Goal: Navigation & Orientation: Find specific page/section

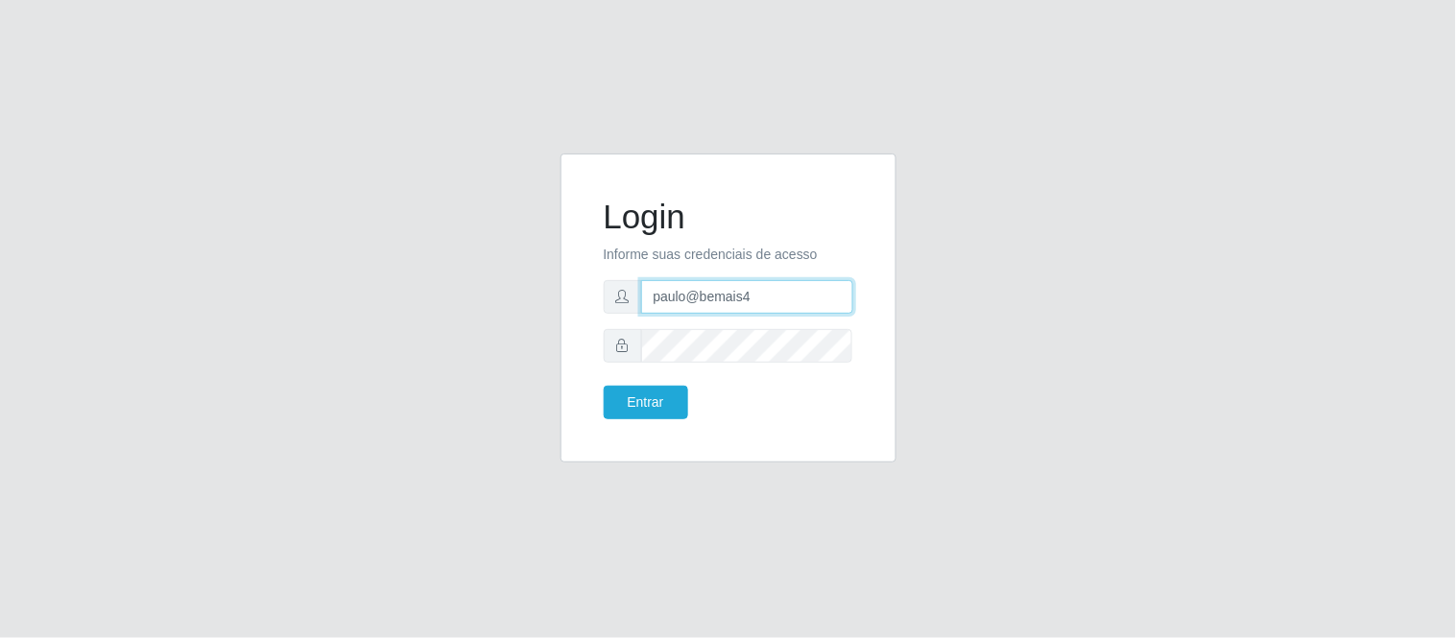
drag, startPoint x: 781, startPoint y: 300, endPoint x: 609, endPoint y: 295, distance: 171.9
click at [609, 295] on div "paulo@bemais4" at bounding box center [729, 297] width 250 height 34
type input "u"
drag, startPoint x: 897, startPoint y: 308, endPoint x: 914, endPoint y: 302, distance: 17.3
click at [905, 302] on div "Login Informe suas credenciais de acesso julio Entrar" at bounding box center [728, 320] width 365 height 332
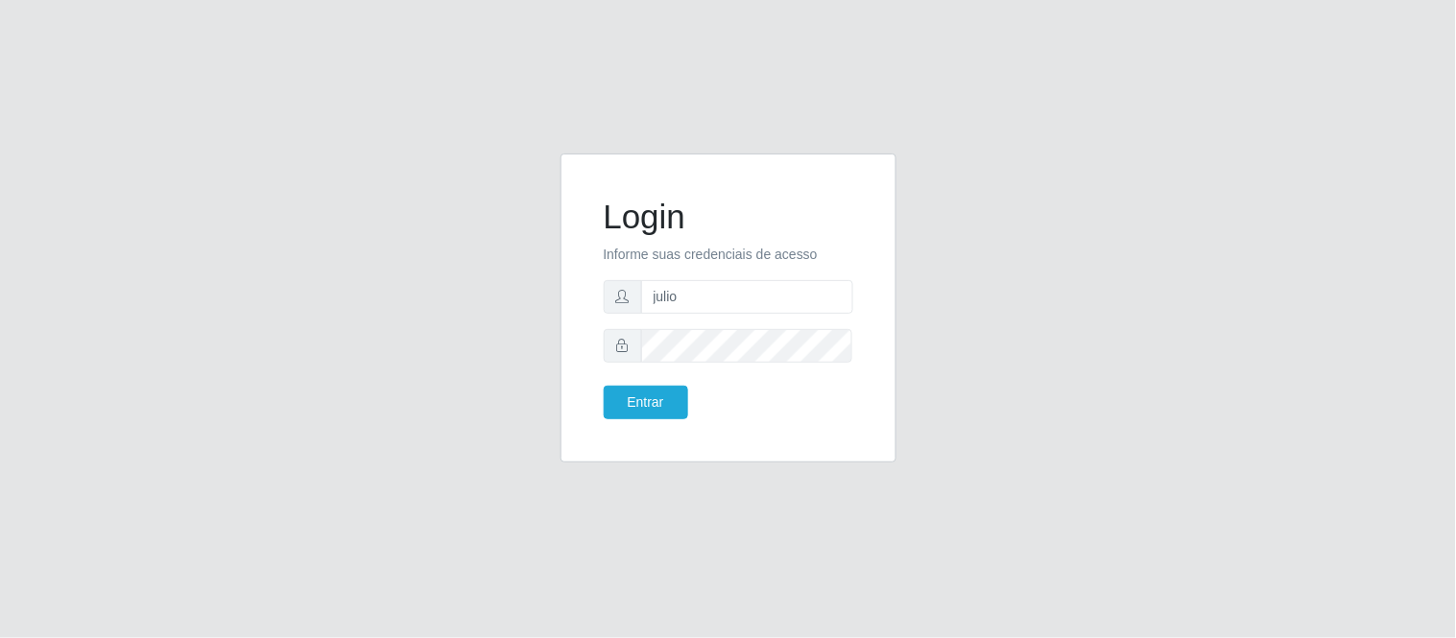
click at [773, 317] on form "Login Informe suas credenciais de acesso julio Entrar" at bounding box center [729, 308] width 250 height 223
click at [754, 302] on input "julio" at bounding box center [747, 297] width 212 height 34
type input "juliomarques@carone"
click at [604, 386] on button "Entrar" at bounding box center [646, 403] width 84 height 34
click at [655, 403] on button "Entrar" at bounding box center [646, 403] width 84 height 34
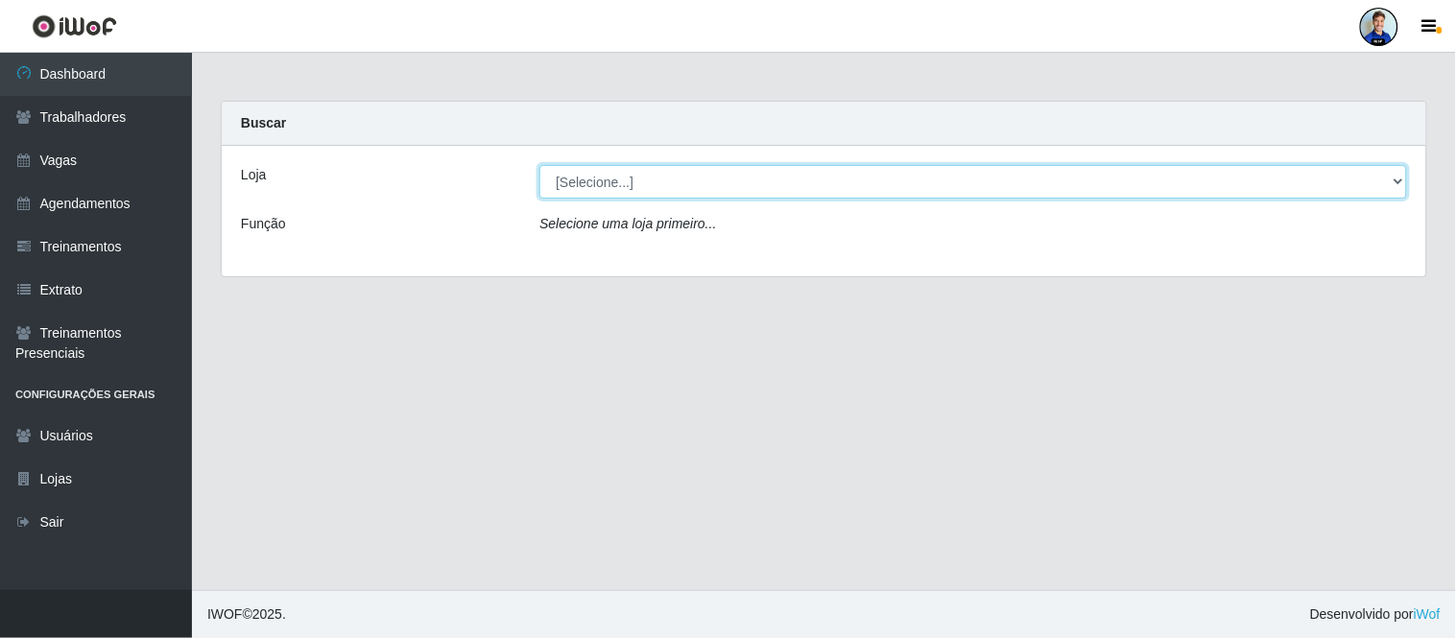
click at [1173, 189] on select "[Selecione...] [GEOGRAPHIC_DATA] - [GEOGRAPHIC_DATA] [GEOGRAPHIC_DATA] - [GEOGR…" at bounding box center [973, 182] width 868 height 34
select select "506"
click at [539, 165] on select "[Selecione...] [GEOGRAPHIC_DATA] - [GEOGRAPHIC_DATA] [GEOGRAPHIC_DATA] - [GEOGR…" at bounding box center [973, 182] width 868 height 34
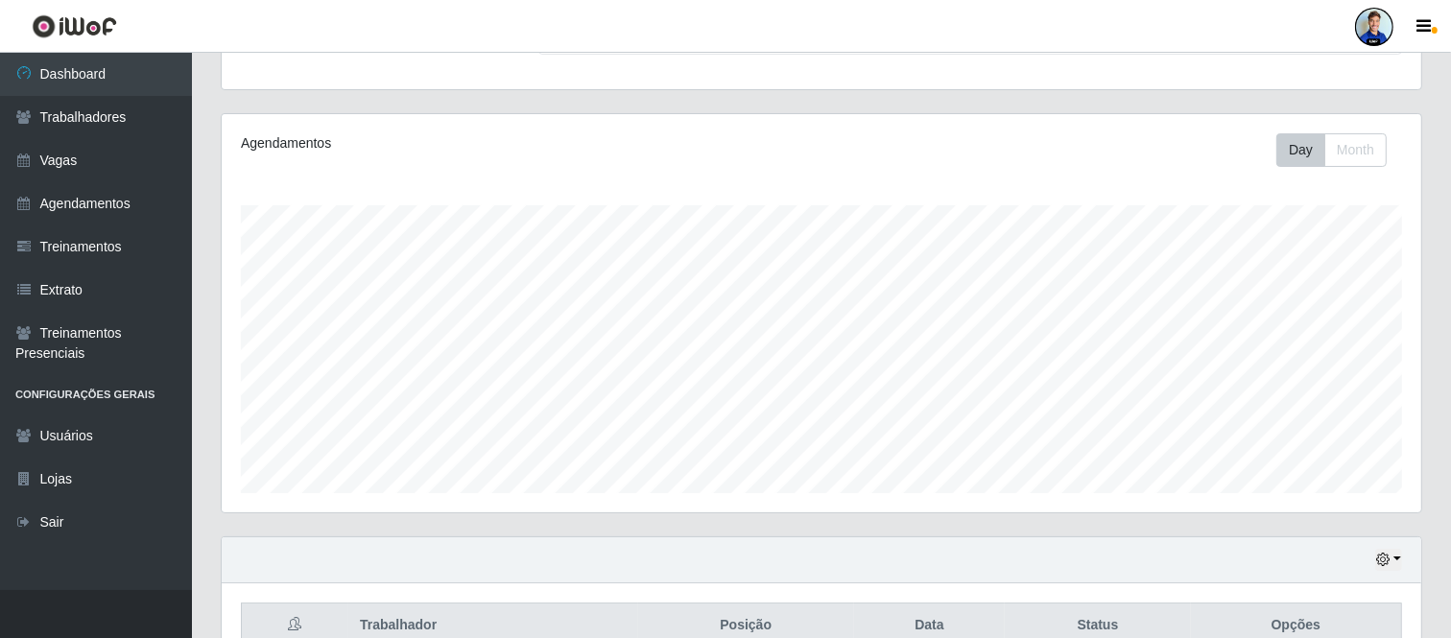
scroll to position [294, 0]
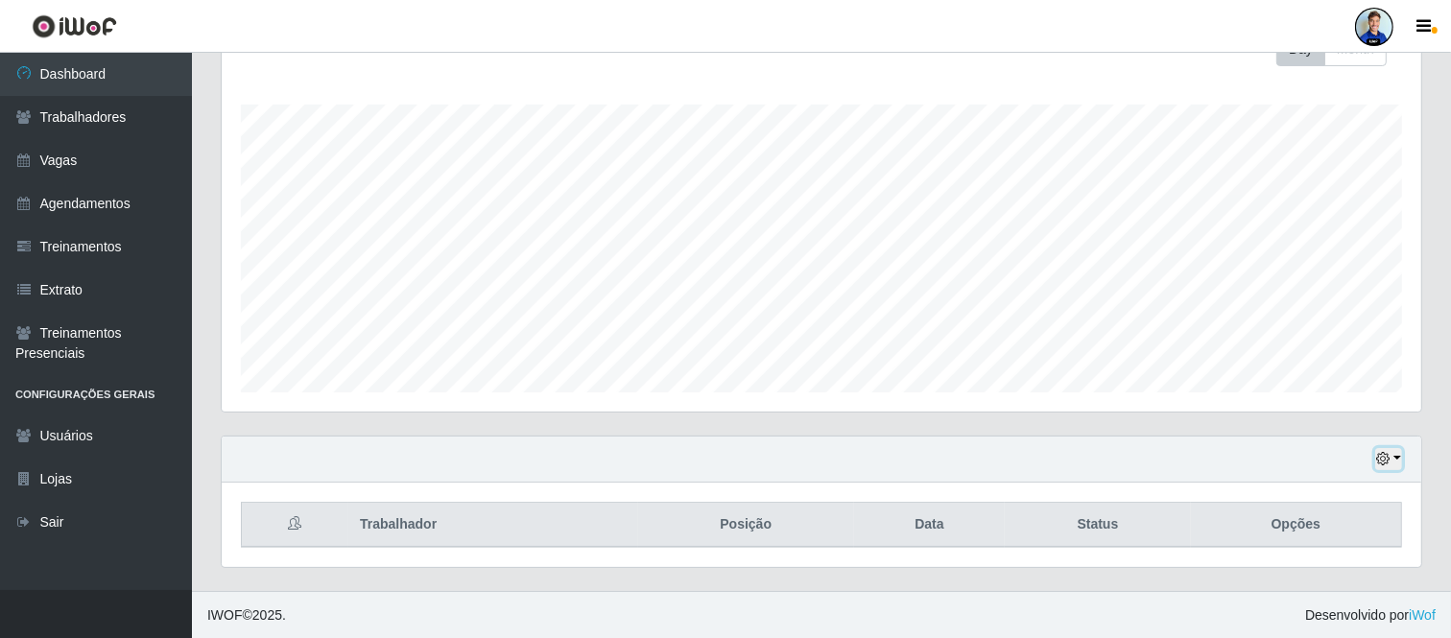
click at [1377, 461] on icon "button" at bounding box center [1382, 458] width 13 height 13
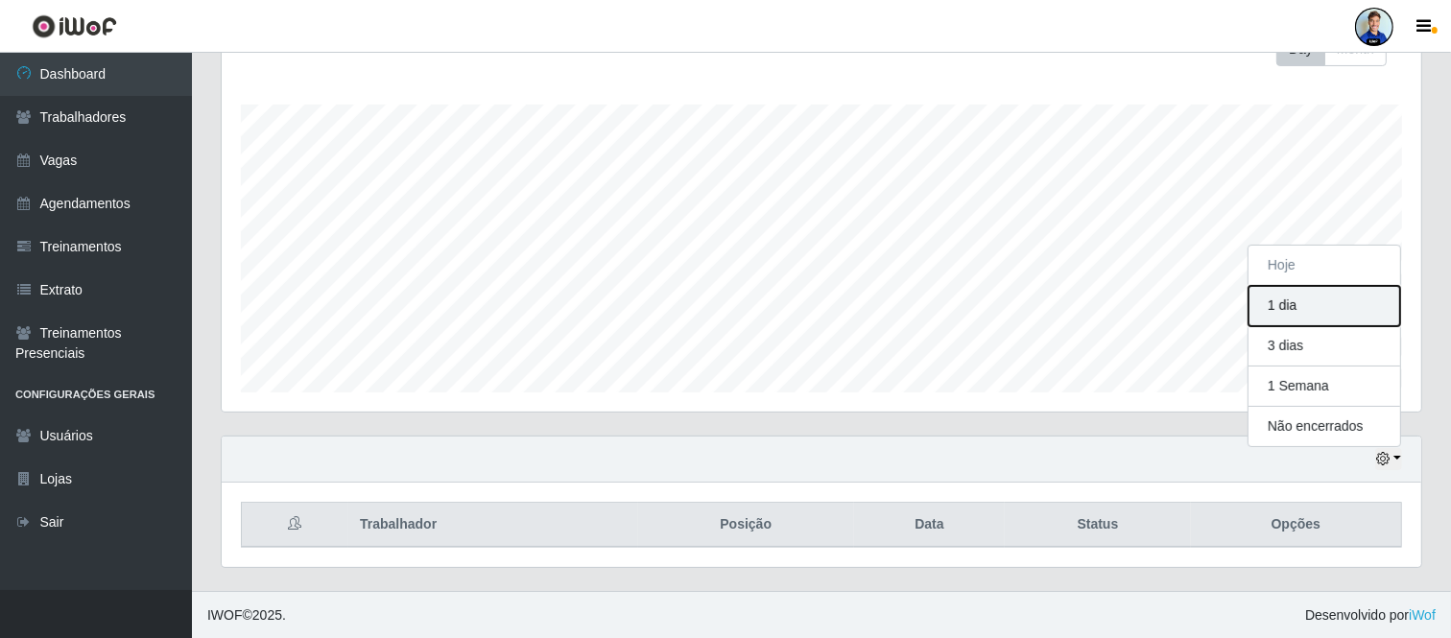
click at [1289, 307] on button "1 dia" at bounding box center [1325, 306] width 152 height 40
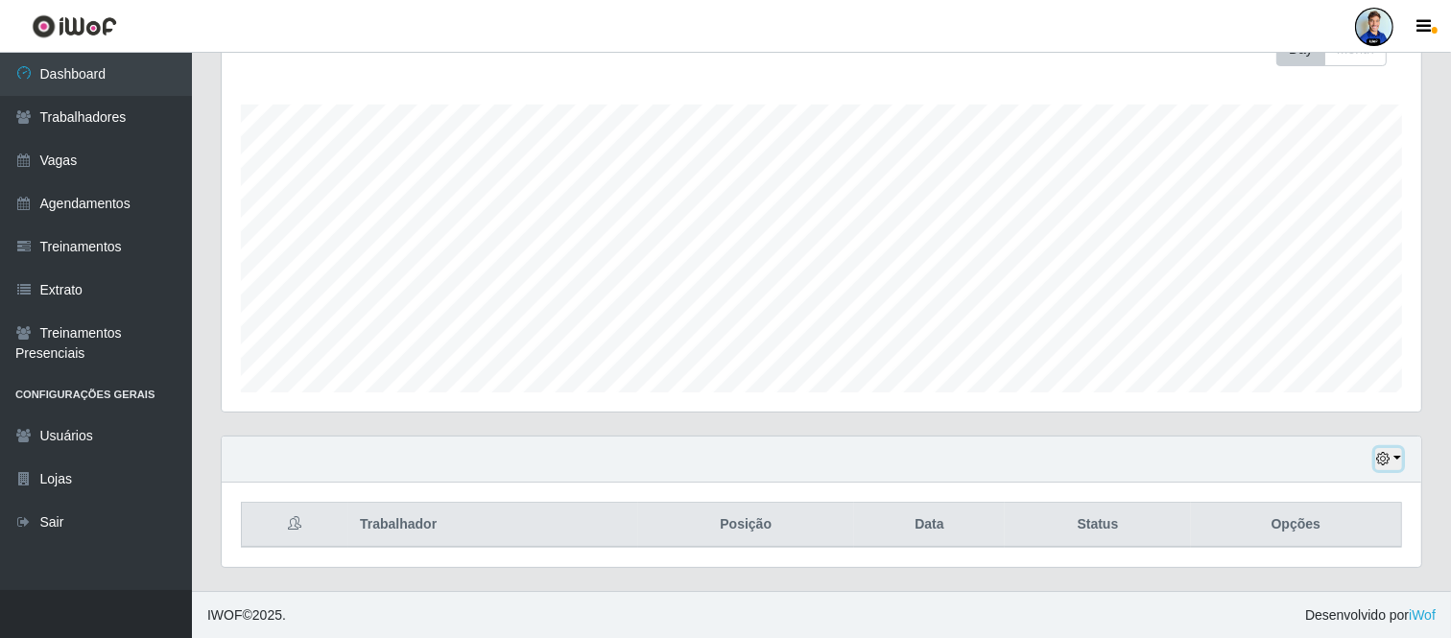
click at [1389, 455] on icon "button" at bounding box center [1382, 458] width 13 height 13
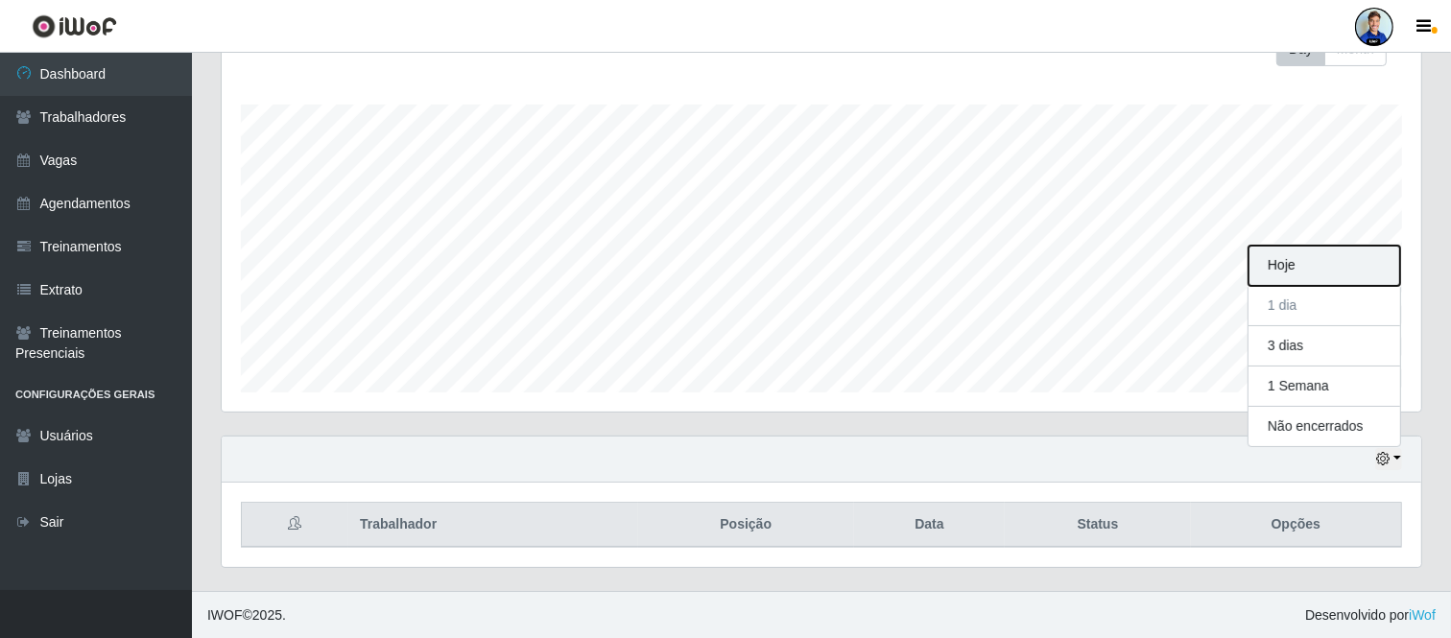
click at [1299, 271] on button "Hoje" at bounding box center [1325, 266] width 152 height 40
click at [841, 406] on div "Agendamentos Day Month" at bounding box center [822, 212] width 1200 height 398
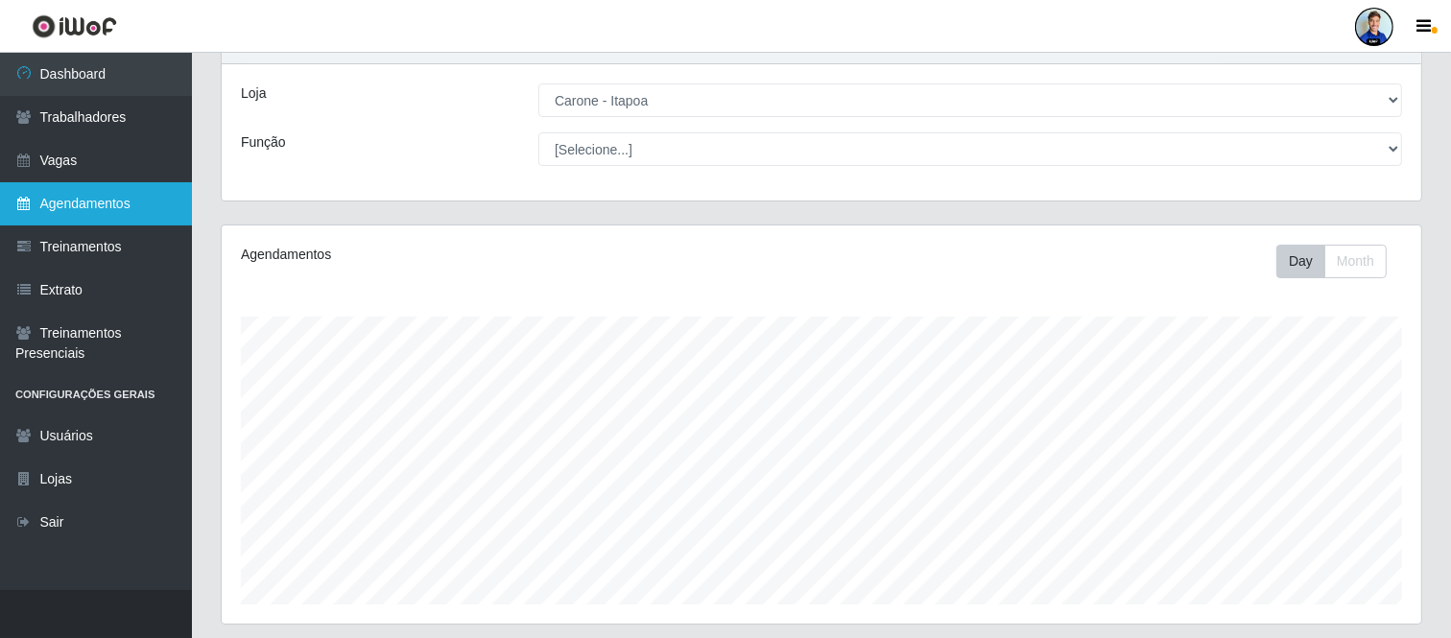
scroll to position [81, 0]
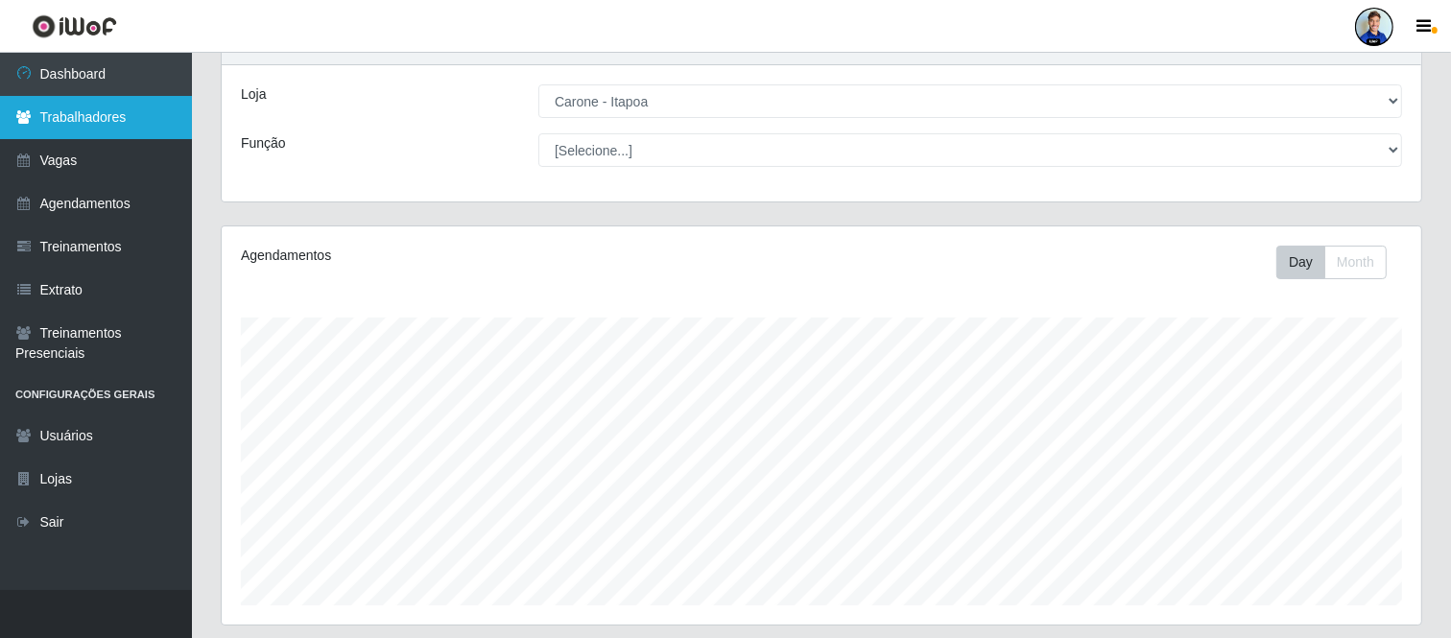
click at [101, 112] on link "Trabalhadores" at bounding box center [96, 117] width 192 height 43
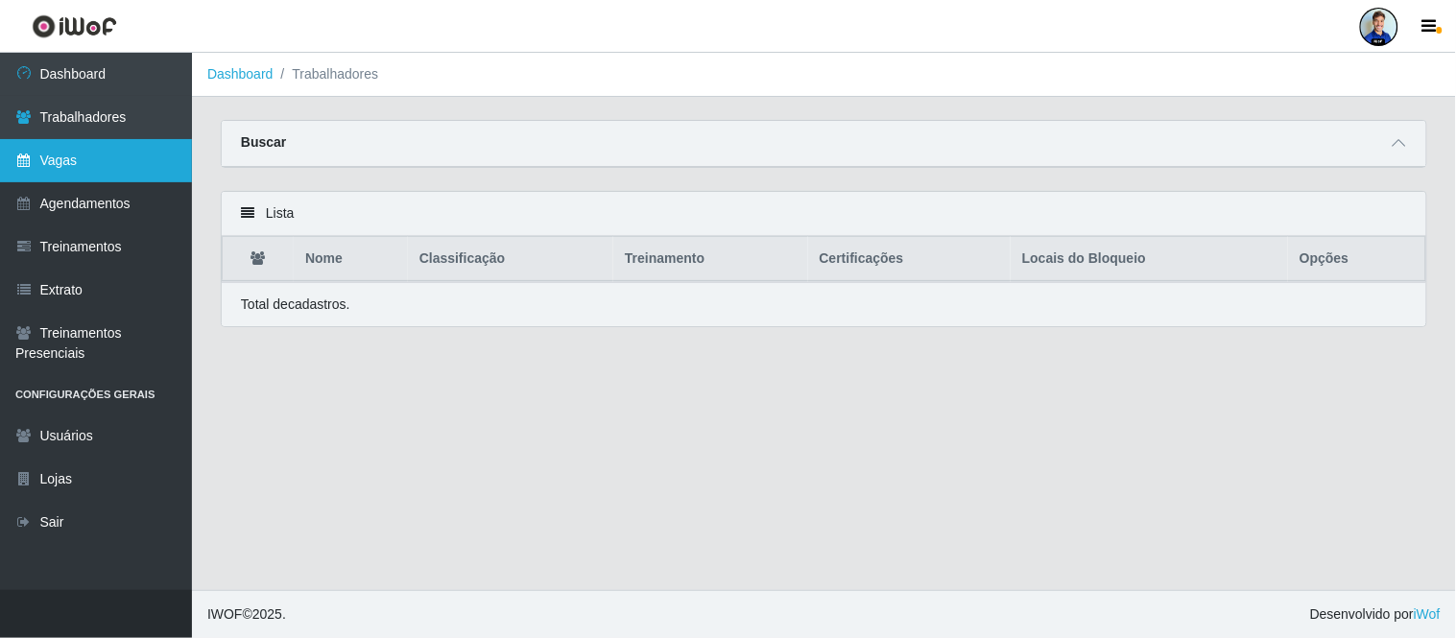
click at [100, 161] on link "Vagas" at bounding box center [96, 160] width 192 height 43
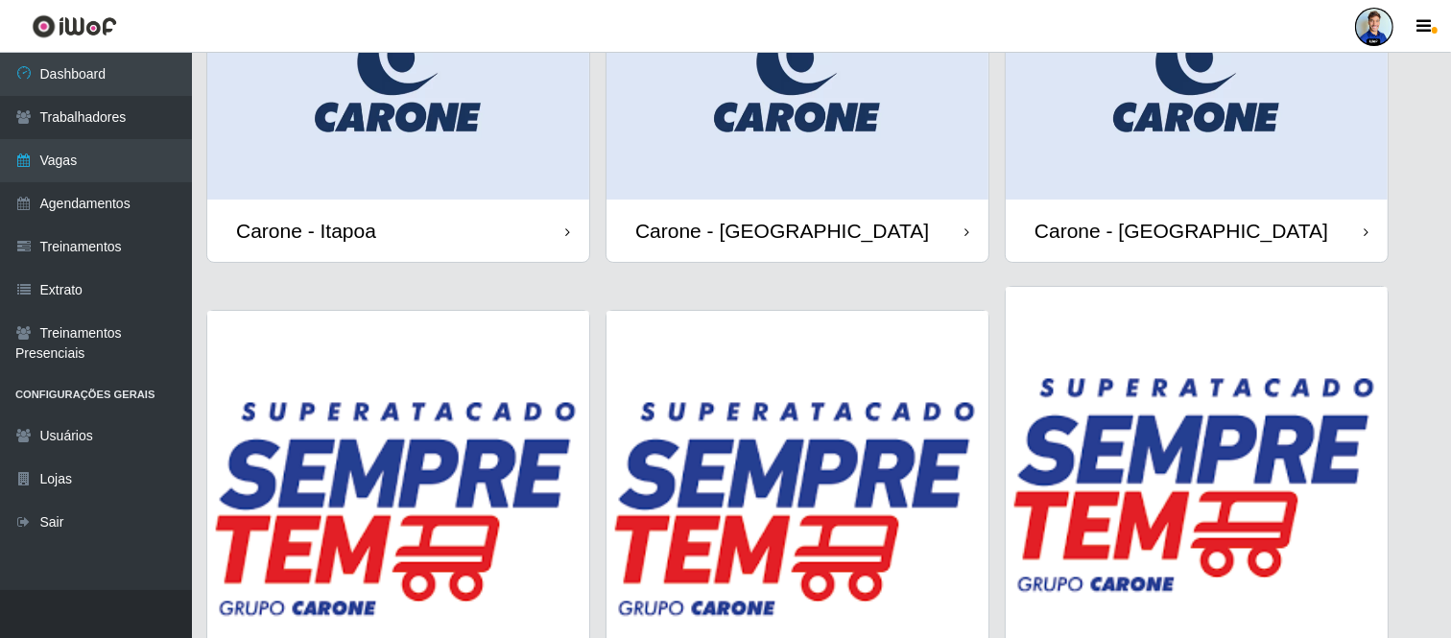
scroll to position [5, 0]
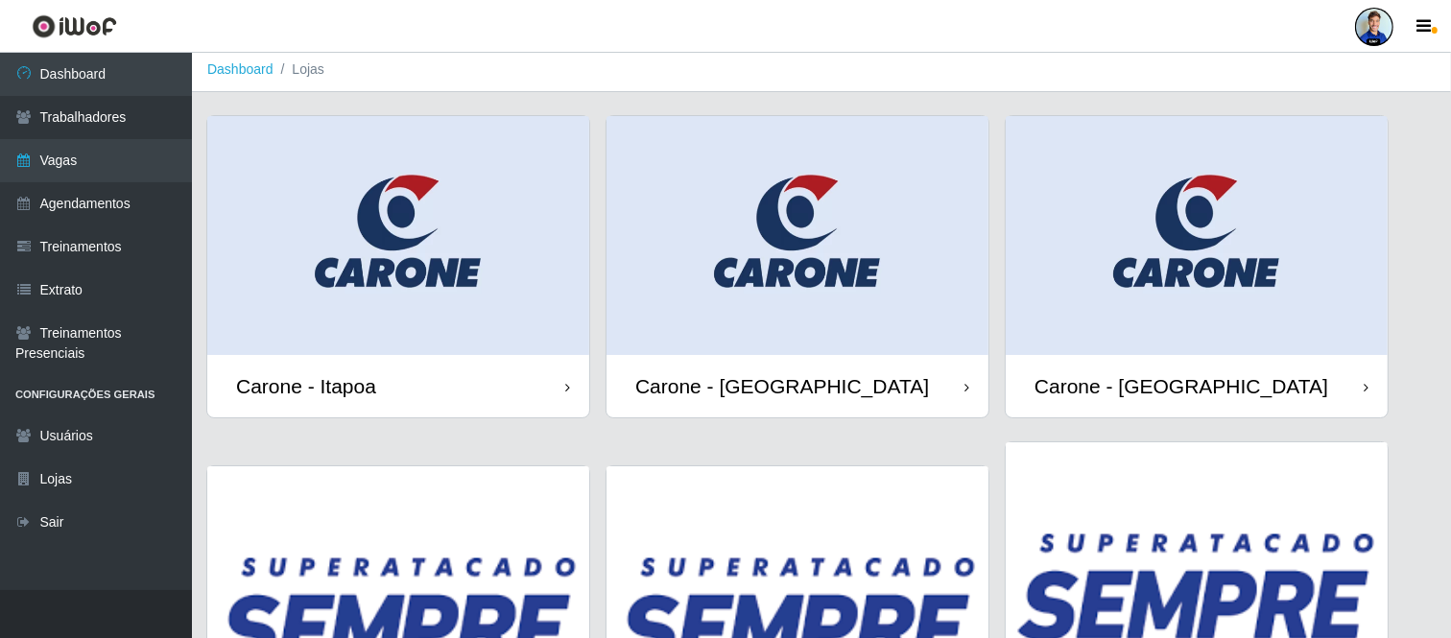
click at [398, 251] on img at bounding box center [398, 235] width 382 height 239
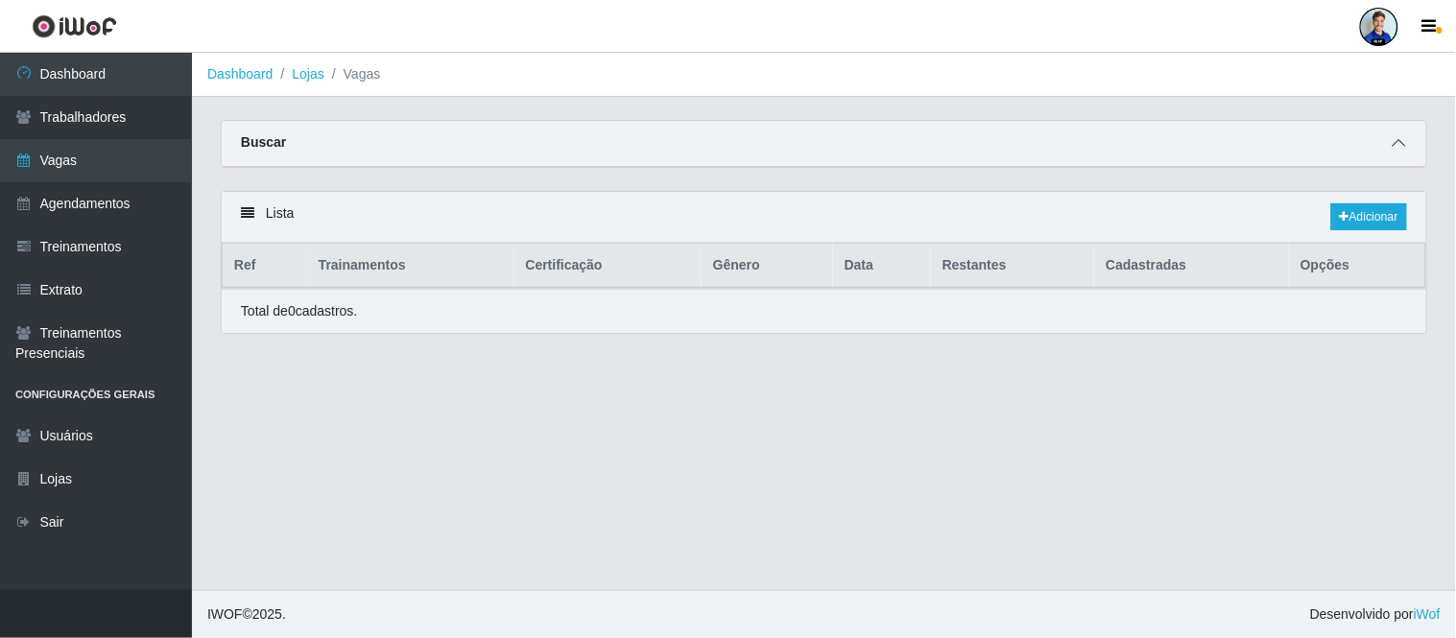
click at [1396, 149] on icon at bounding box center [1399, 142] width 13 height 13
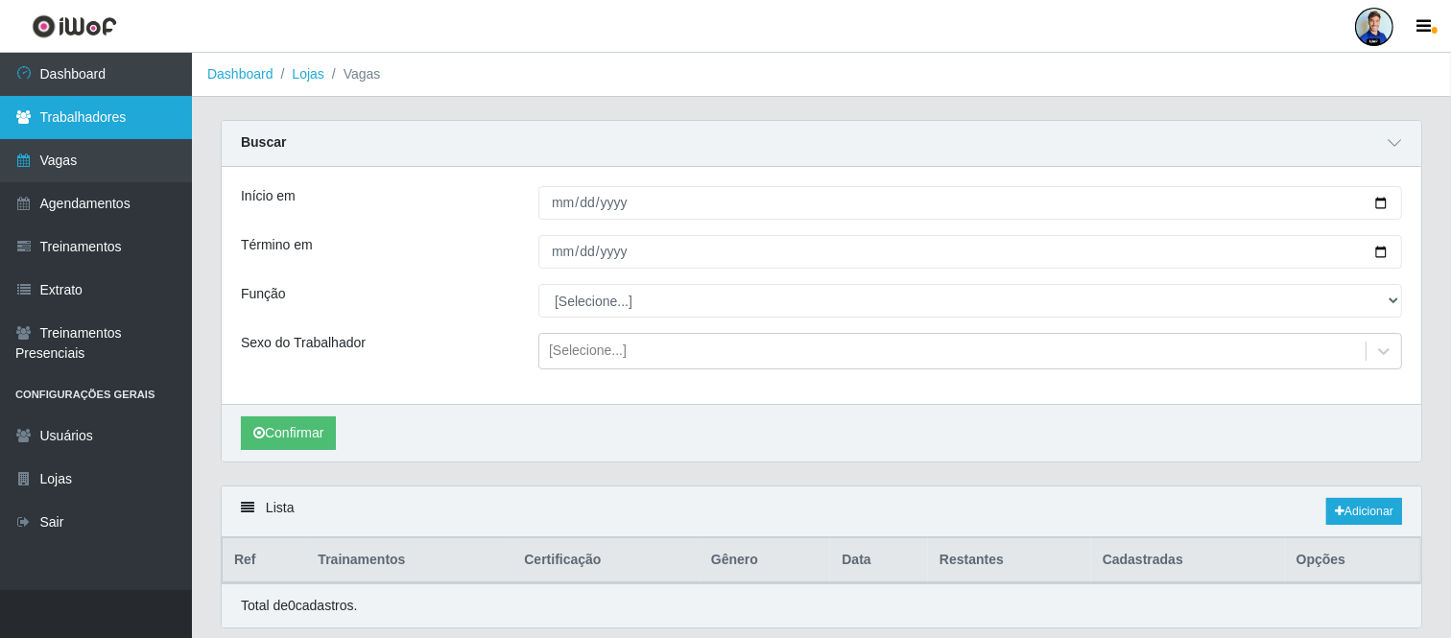
click at [101, 113] on link "Trabalhadores" at bounding box center [96, 117] width 192 height 43
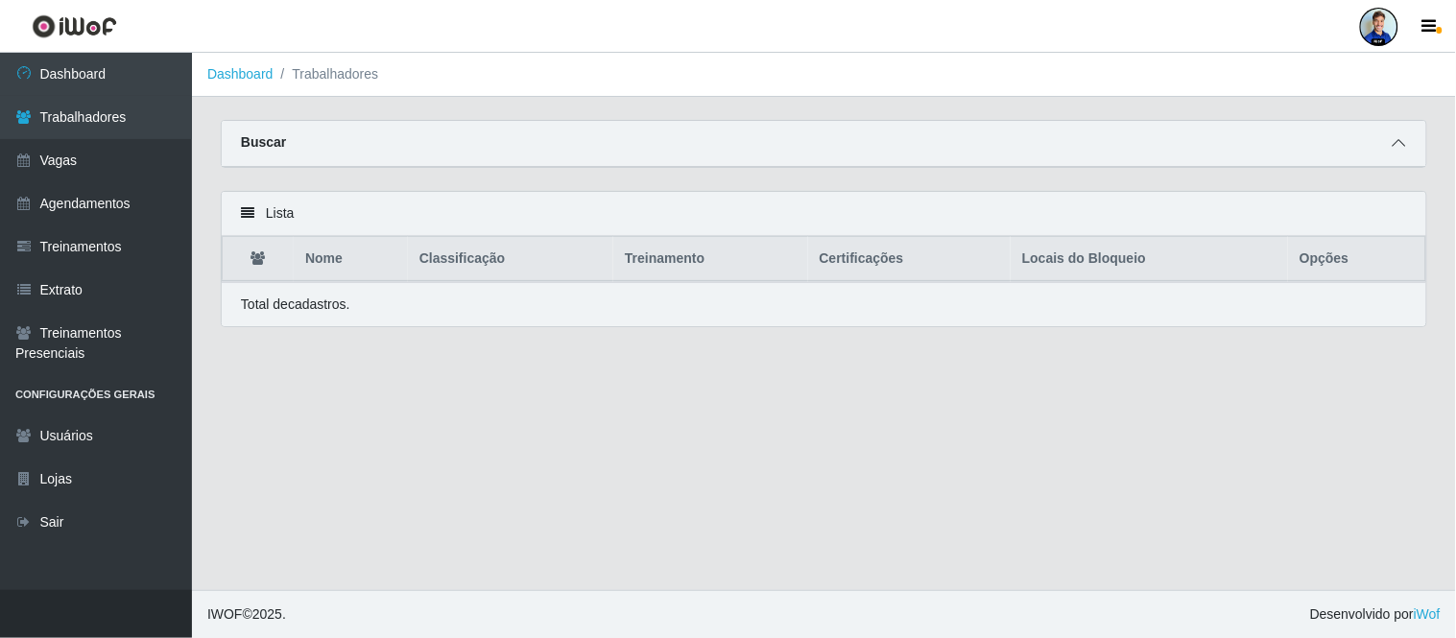
click at [1401, 139] on icon at bounding box center [1399, 142] width 13 height 13
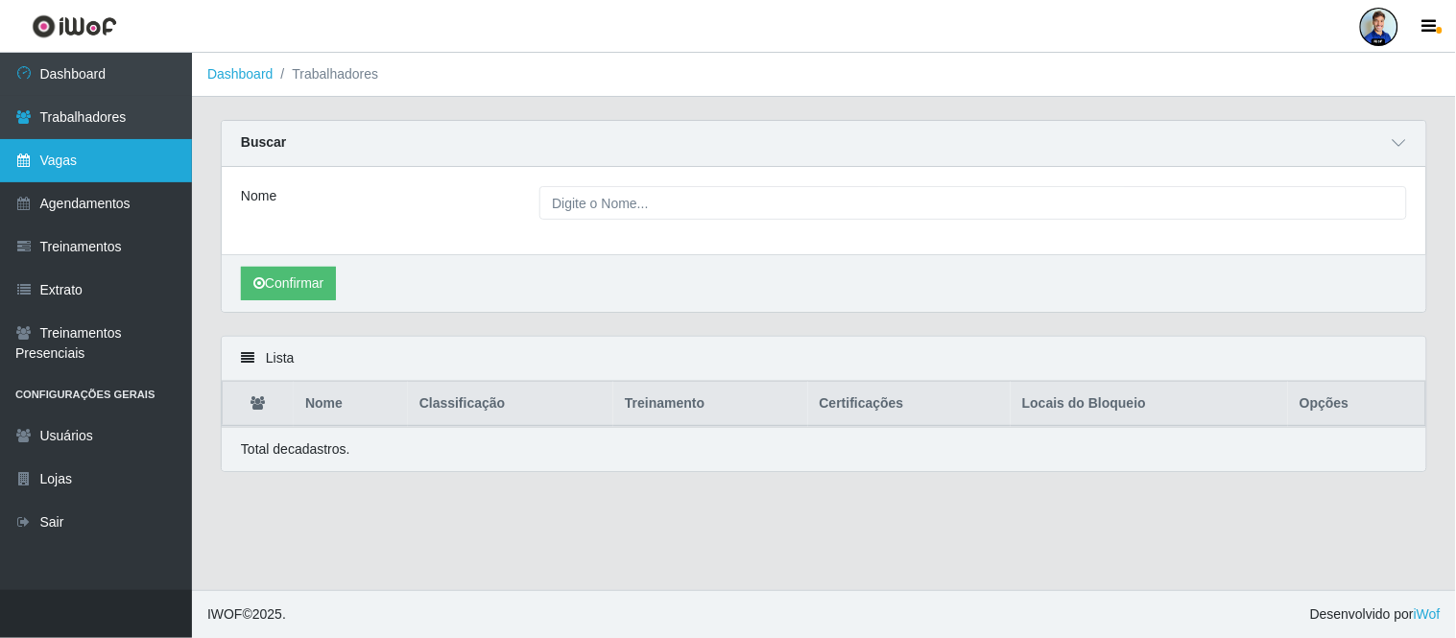
click at [86, 167] on link "Vagas" at bounding box center [96, 160] width 192 height 43
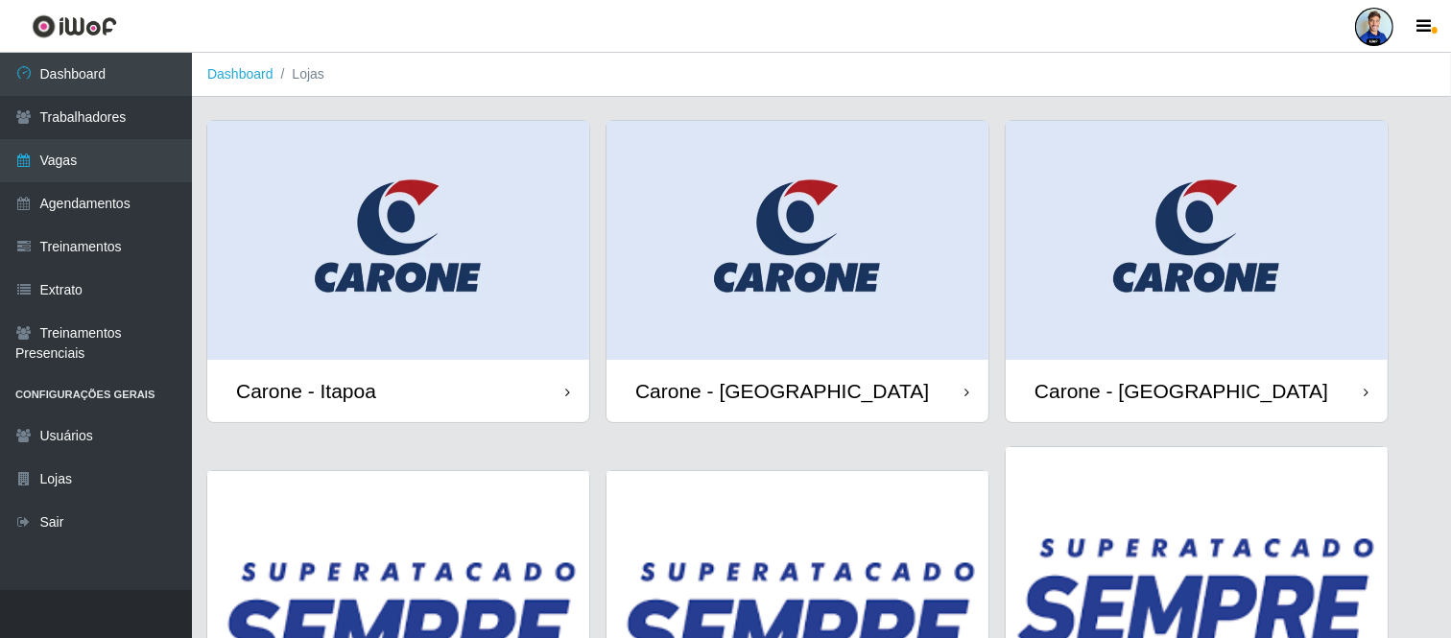
click at [497, 318] on img at bounding box center [398, 240] width 382 height 239
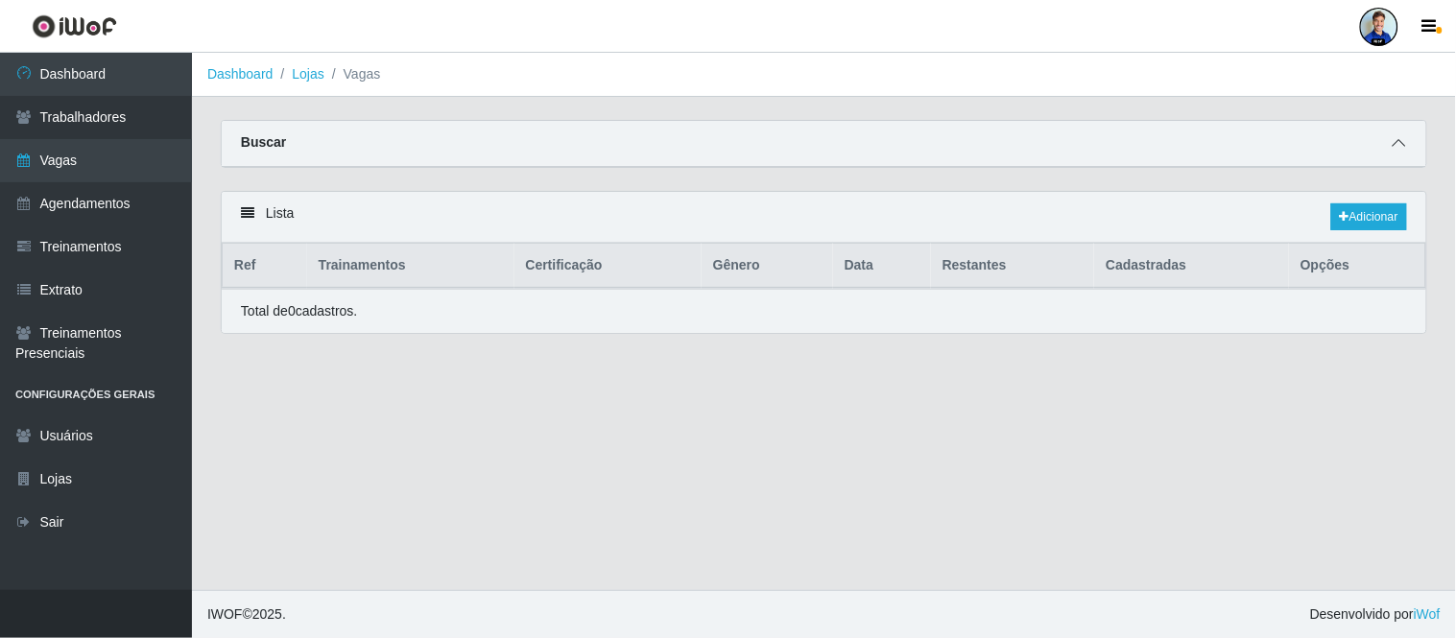
click at [1406, 145] on span at bounding box center [1399, 143] width 23 height 22
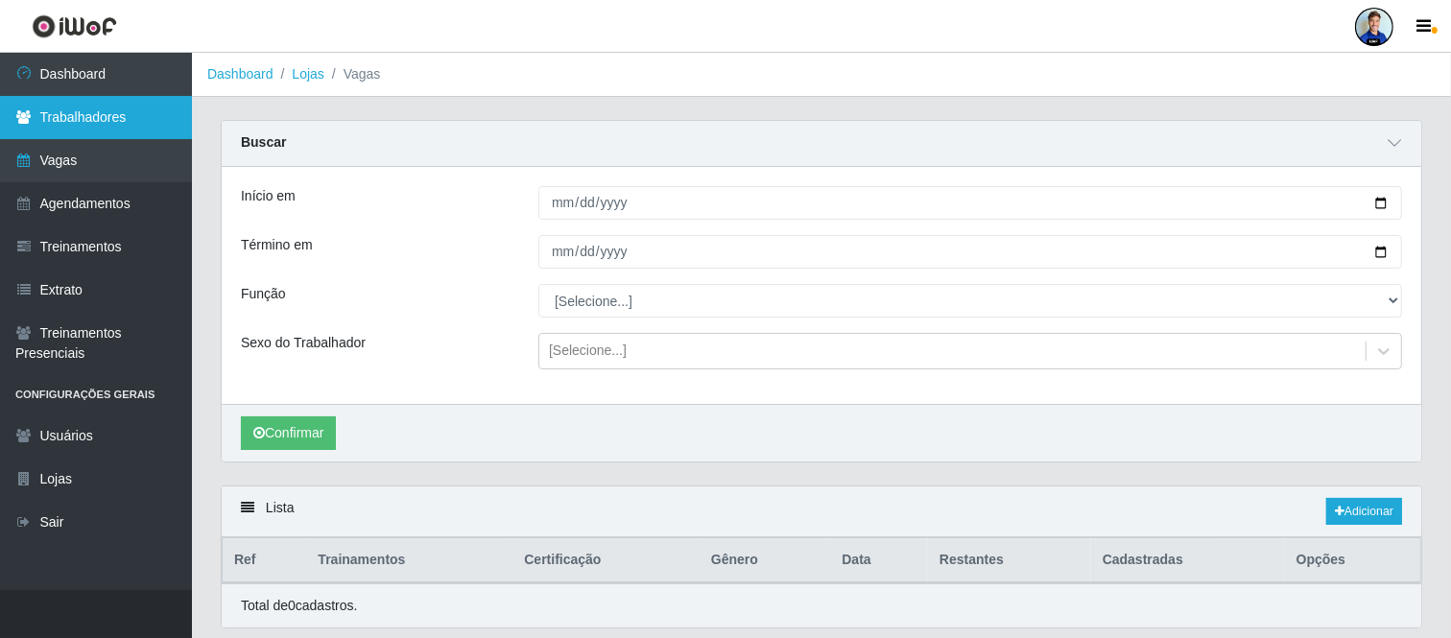
click at [137, 116] on link "Trabalhadores" at bounding box center [96, 117] width 192 height 43
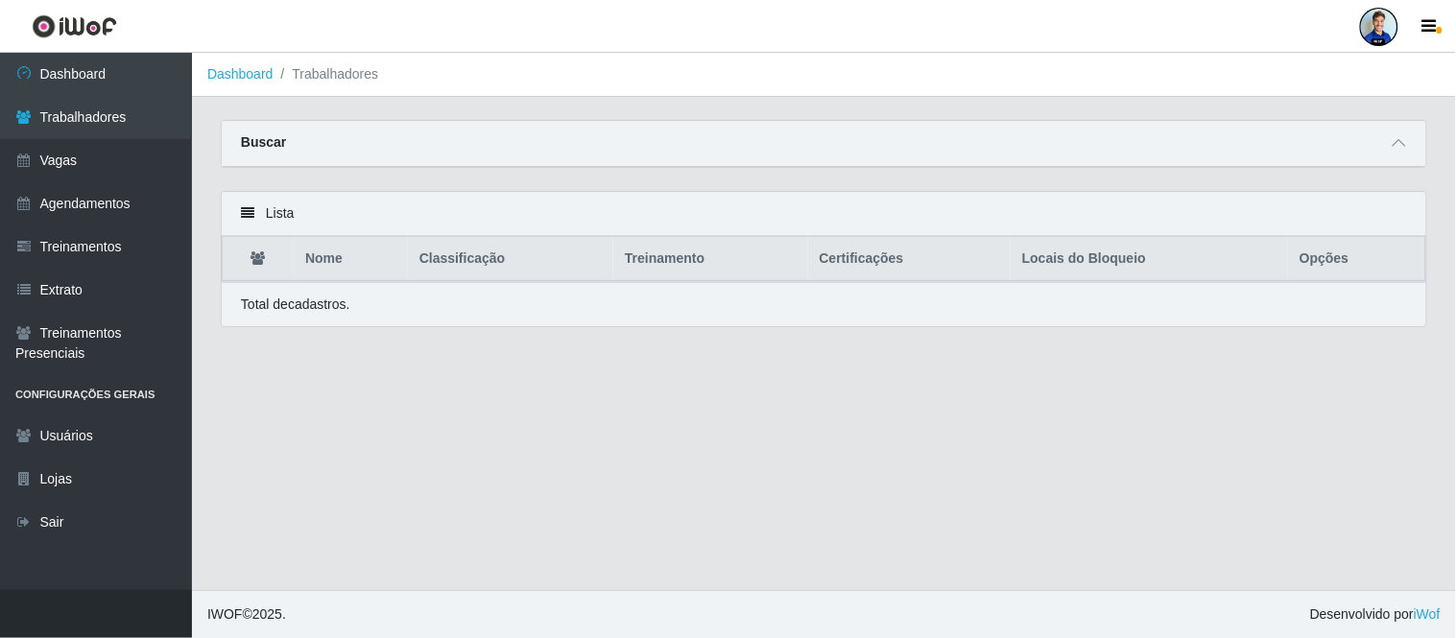
click at [1427, 129] on div "Carregando... Buscar Nome Confirmar" at bounding box center [823, 155] width 1235 height 71
click at [1402, 135] on span at bounding box center [1399, 143] width 23 height 22
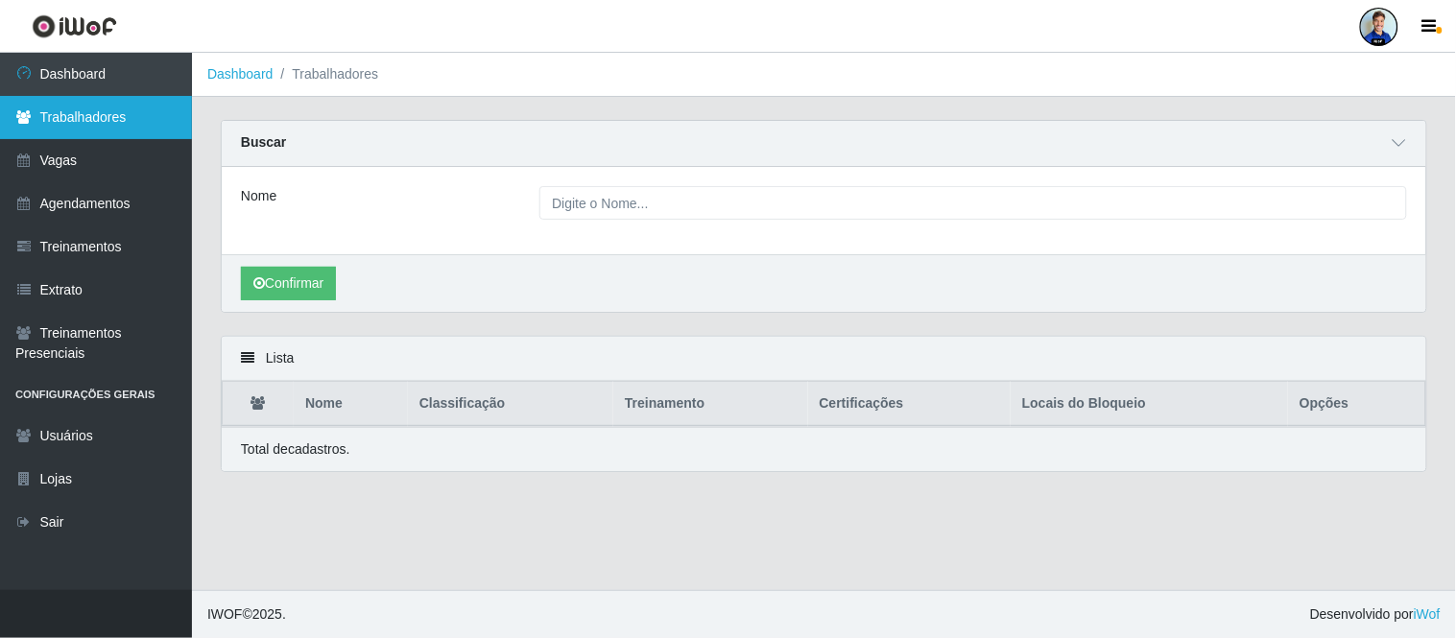
click at [94, 122] on link "Trabalhadores" at bounding box center [96, 117] width 192 height 43
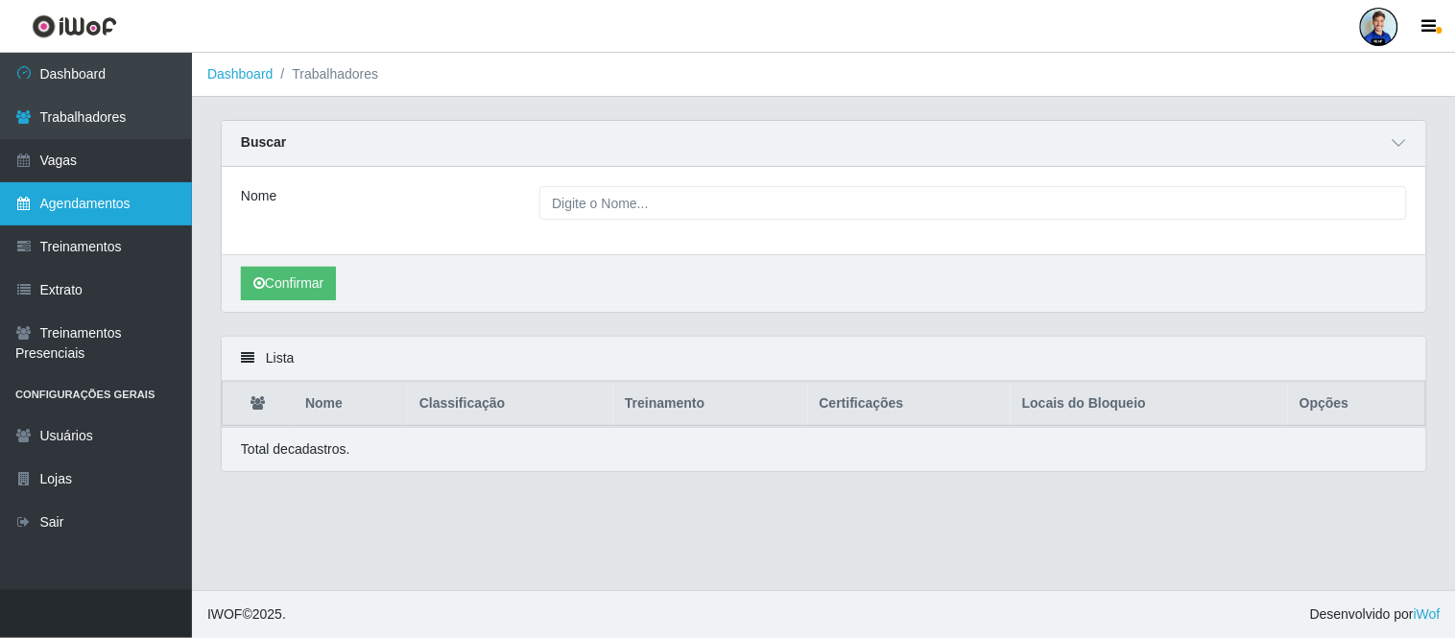
click at [77, 194] on link "Agendamentos" at bounding box center [96, 203] width 192 height 43
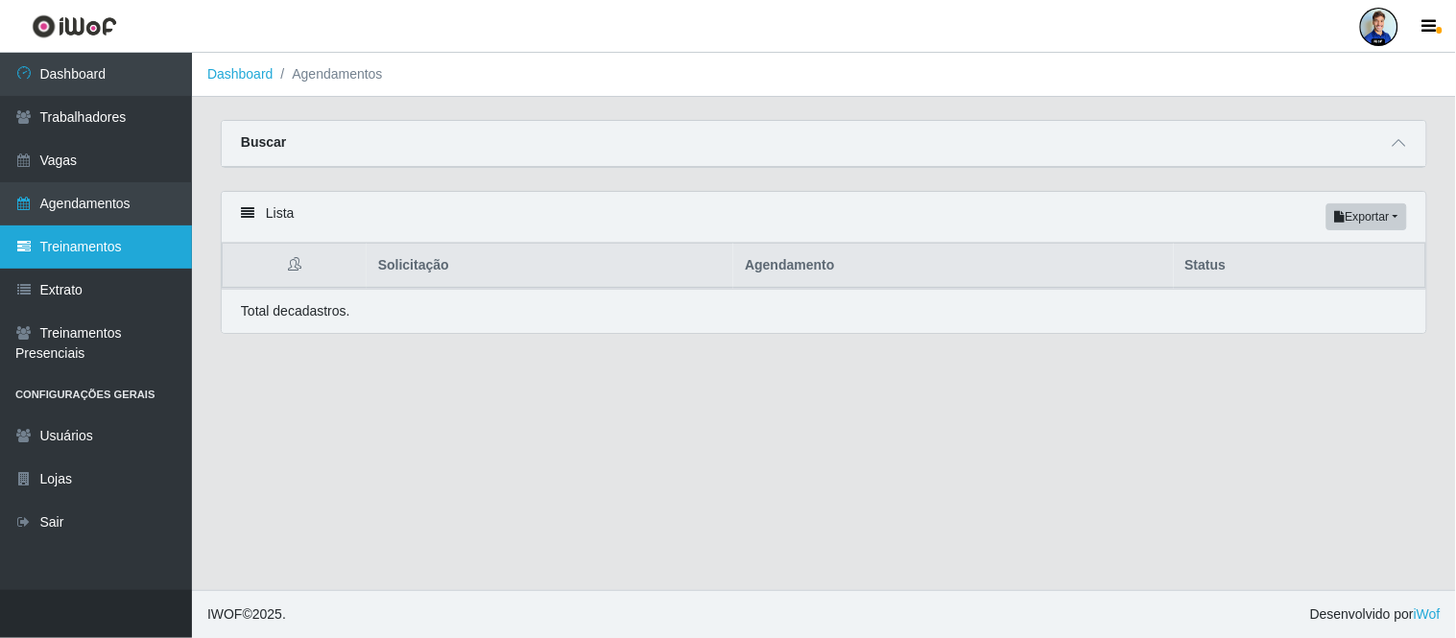
click at [107, 241] on link "Treinamentos" at bounding box center [96, 247] width 192 height 43
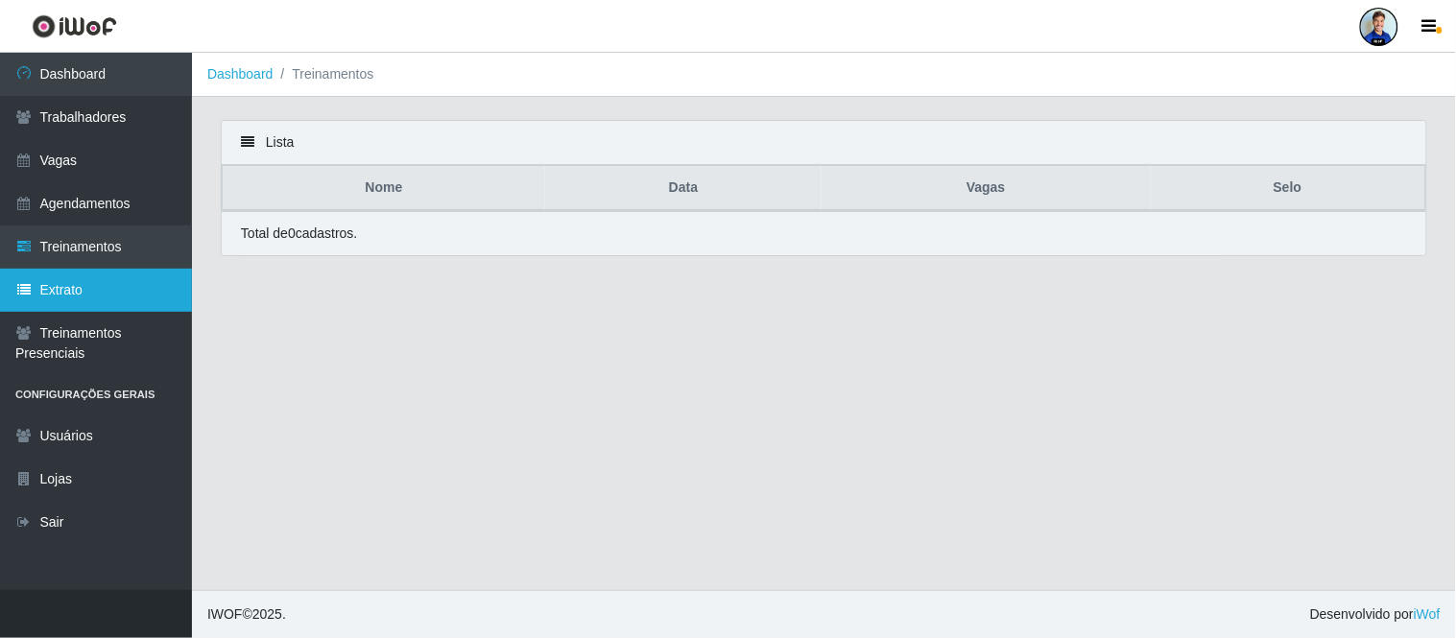
click at [88, 284] on link "Extrato" at bounding box center [96, 290] width 192 height 43
